Goal: Task Accomplishment & Management: Complete application form

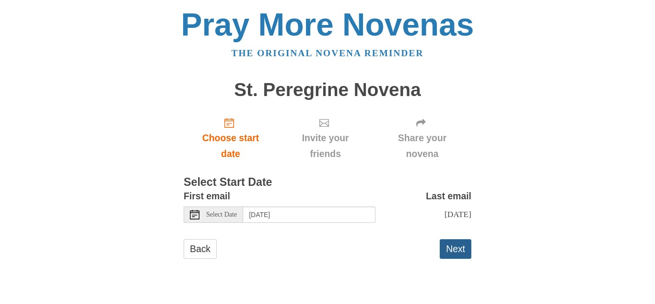
click at [452, 256] on button "Next" at bounding box center [456, 249] width 32 height 20
